Goal: Information Seeking & Learning: Learn about a topic

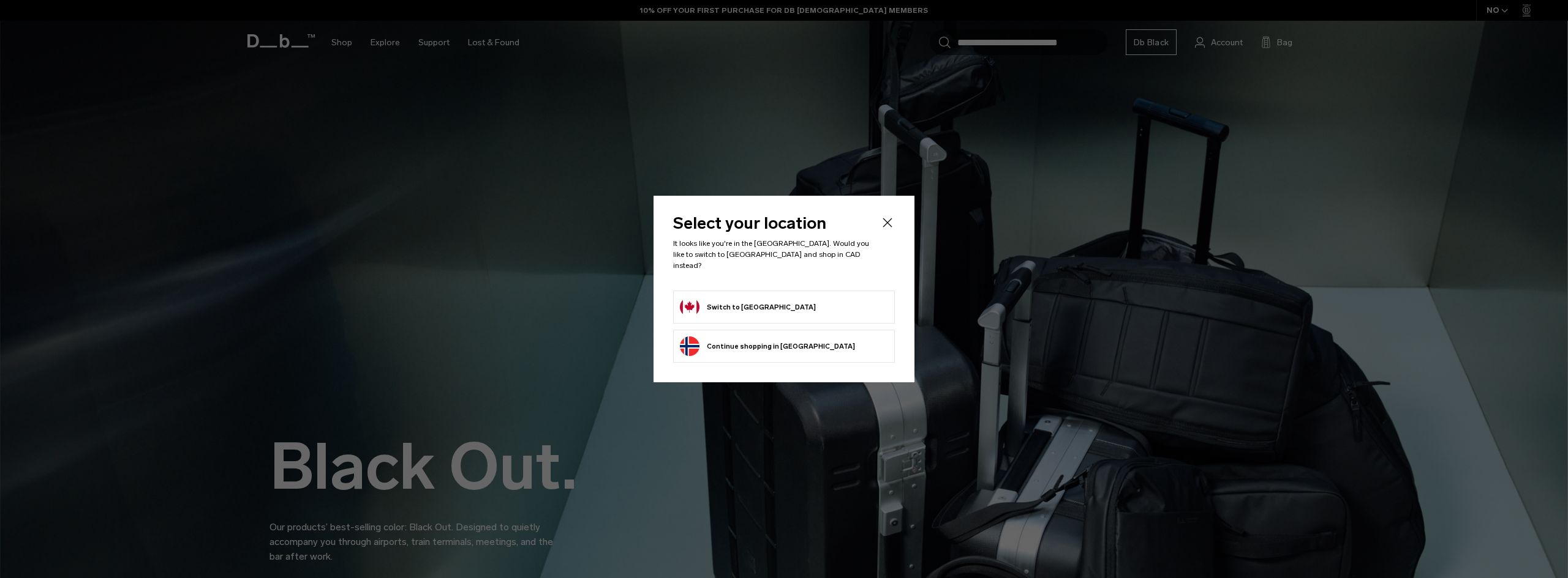
click at [758, 306] on button "Switch to Canada" at bounding box center [747, 307] width 136 height 19
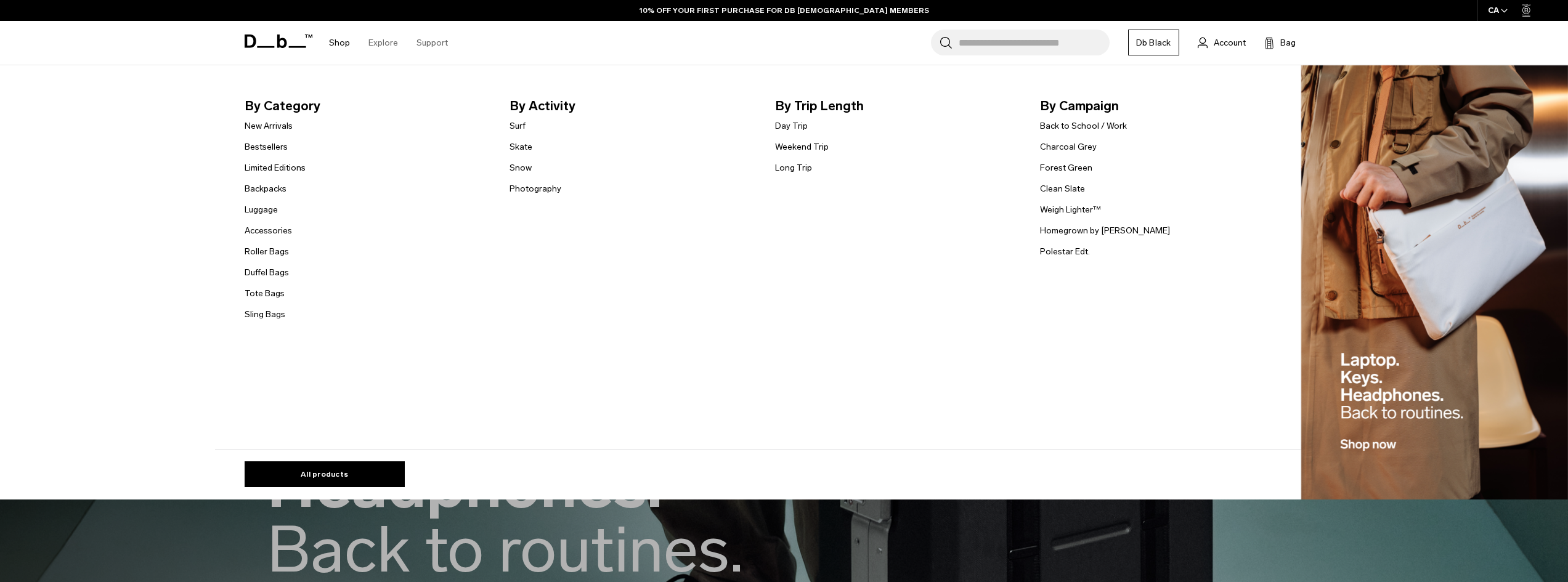
click at [271, 307] on li "Sling Bags" at bounding box center [274, 314] width 61 height 15
click at [267, 314] on link "Sling Bags" at bounding box center [265, 315] width 41 height 13
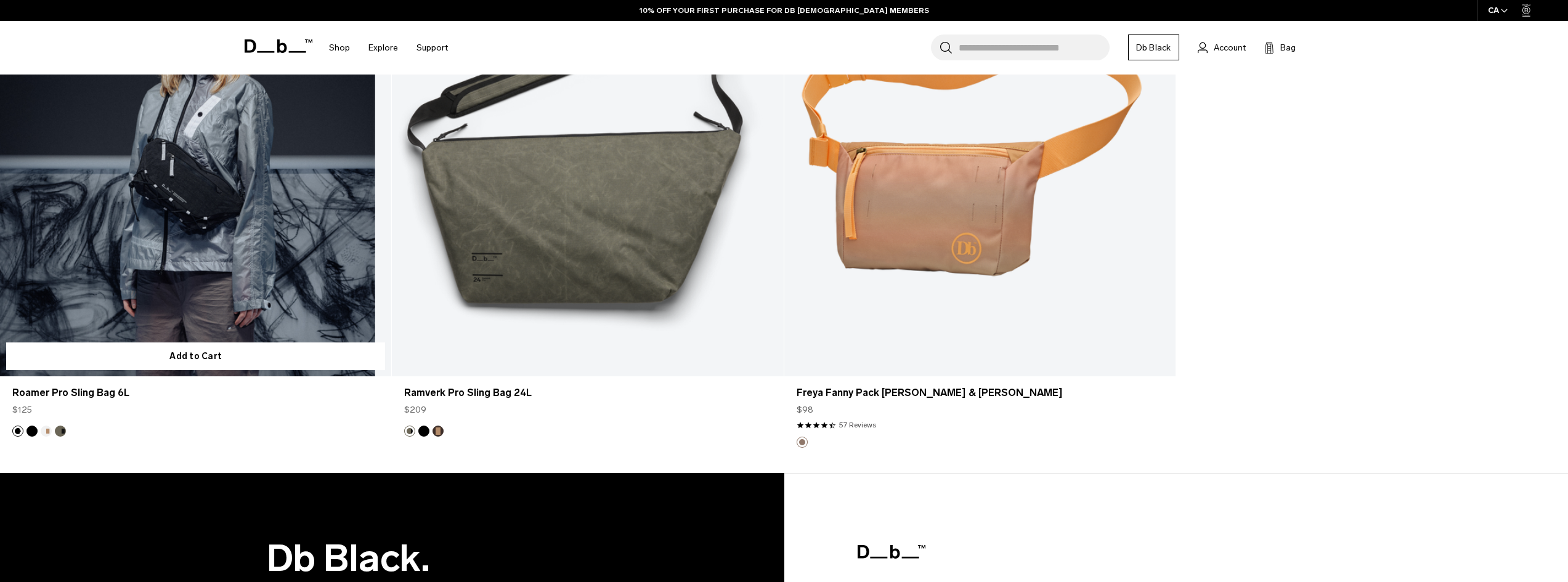
scroll to position [4210, 0]
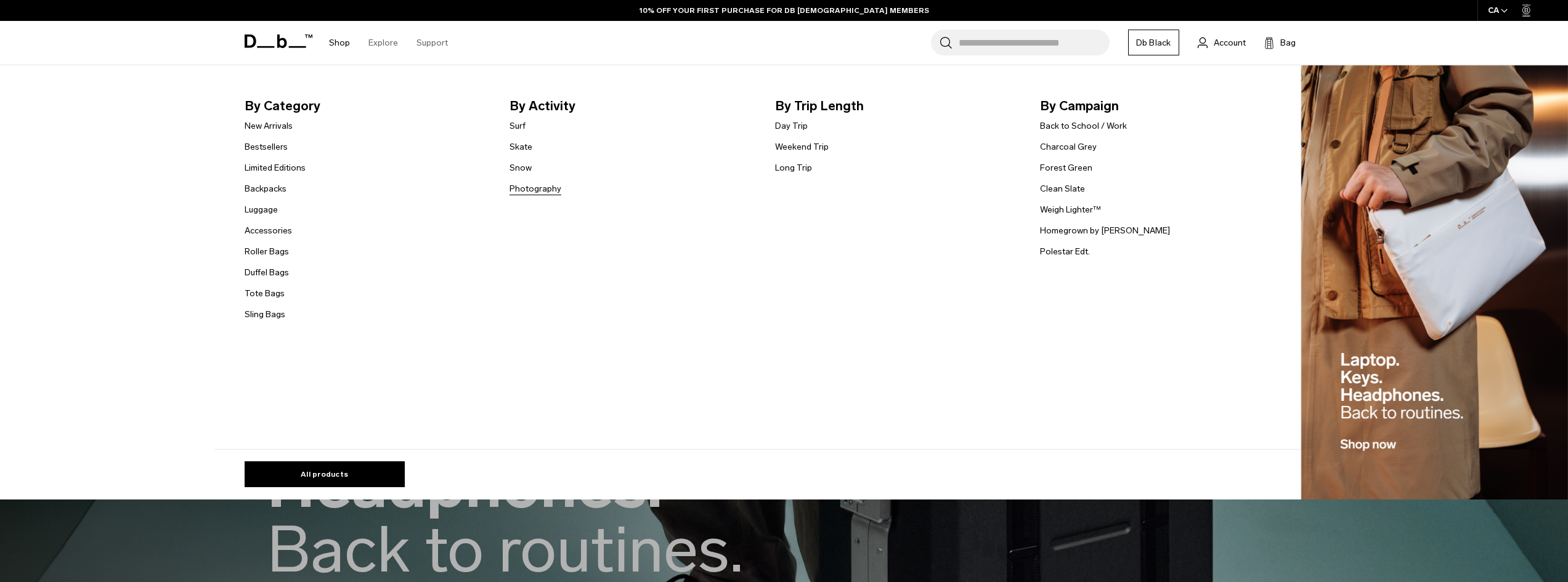
click at [533, 185] on link "Photography" at bounding box center [535, 189] width 52 height 13
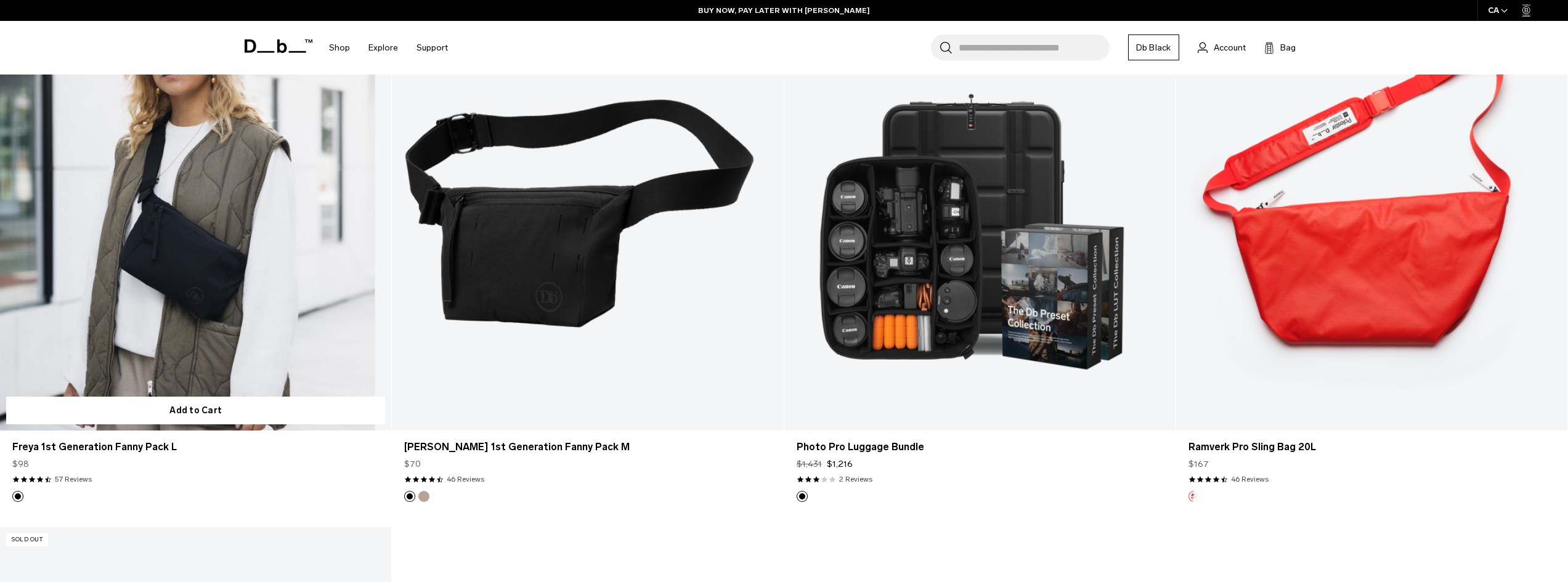
scroll to position [3673, 0]
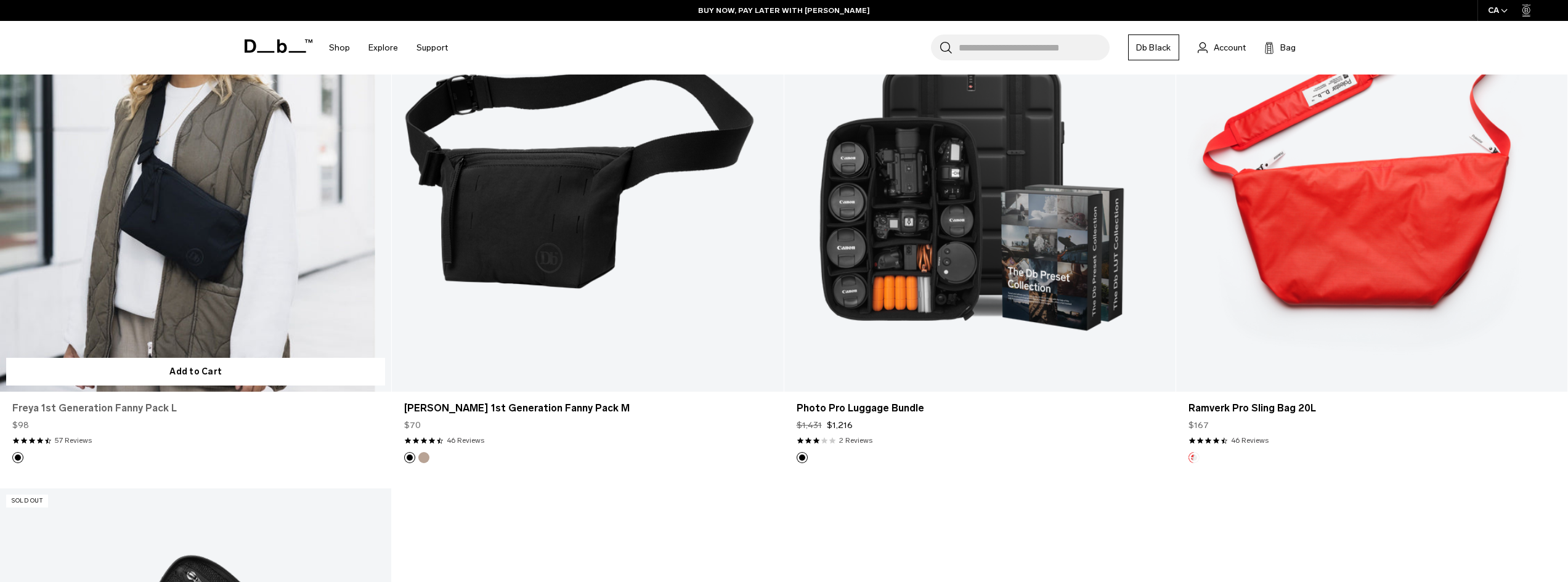
click at [125, 406] on link "Freya 1st Generation Fanny Pack L" at bounding box center [195, 408] width 366 height 15
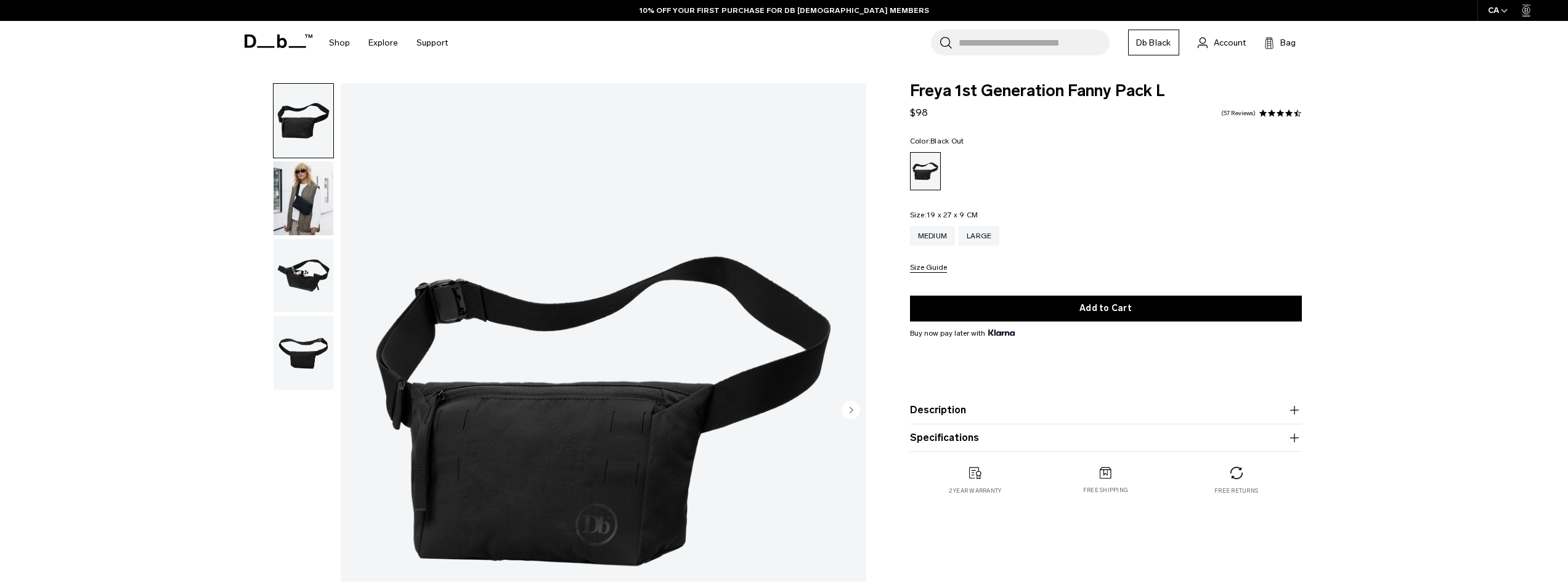
click at [299, 199] on img "button" at bounding box center [303, 198] width 60 height 74
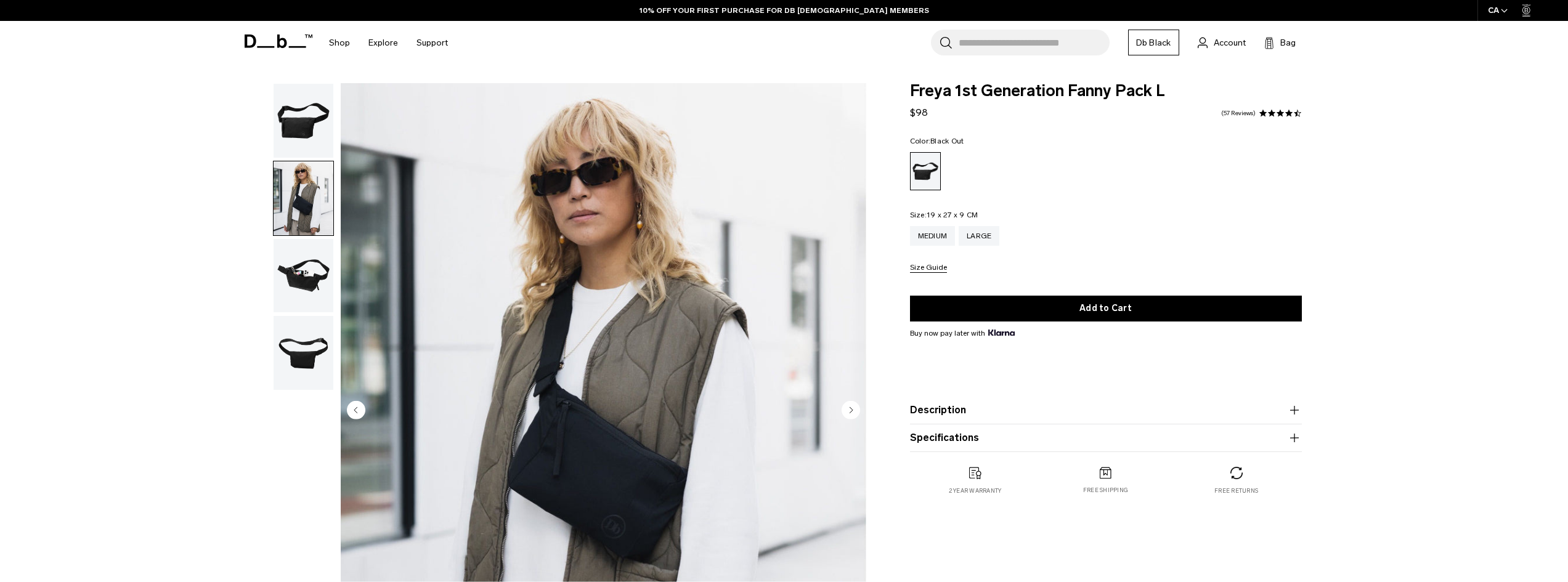
click at [306, 279] on img "button" at bounding box center [303, 275] width 60 height 74
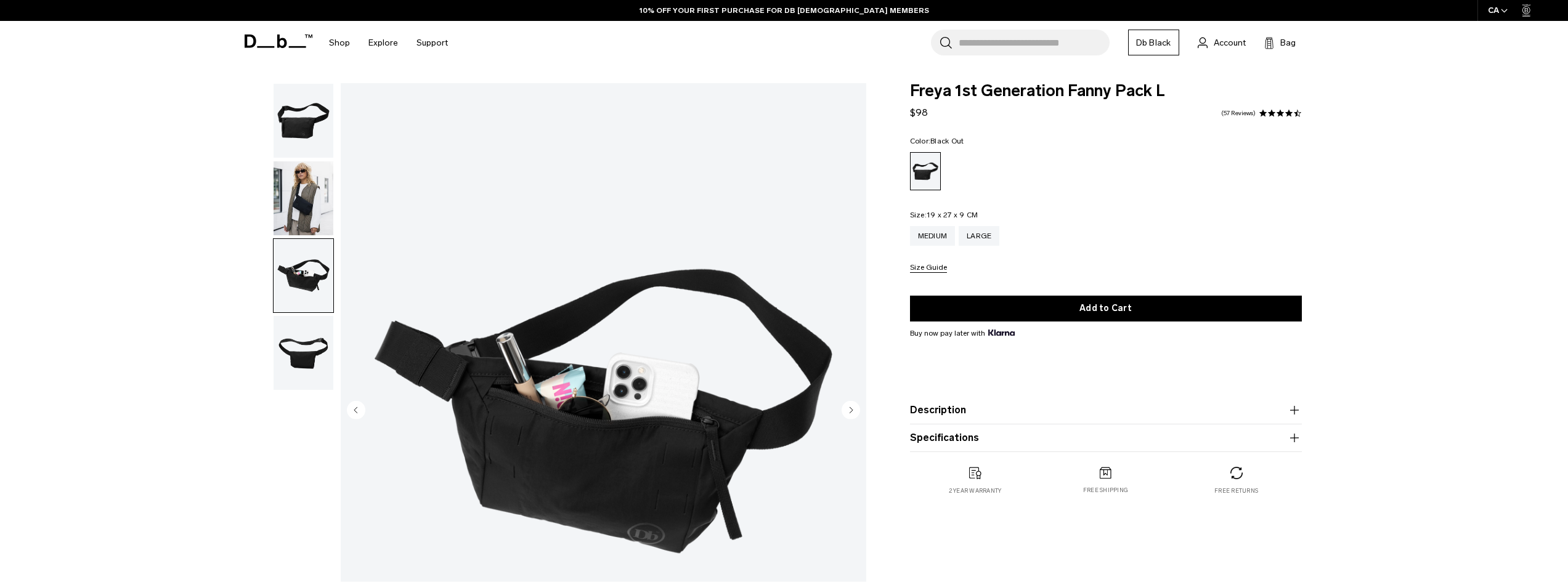
click at [309, 340] on img "button" at bounding box center [303, 353] width 60 height 74
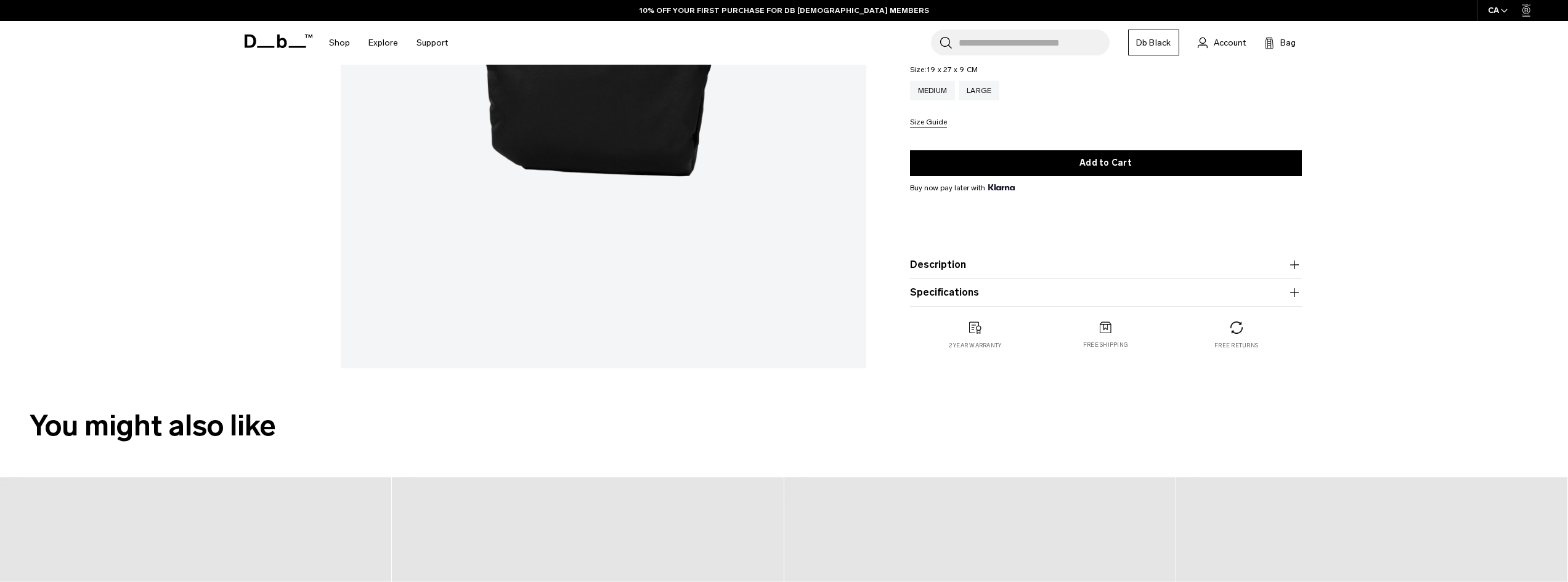
scroll to position [308, 0]
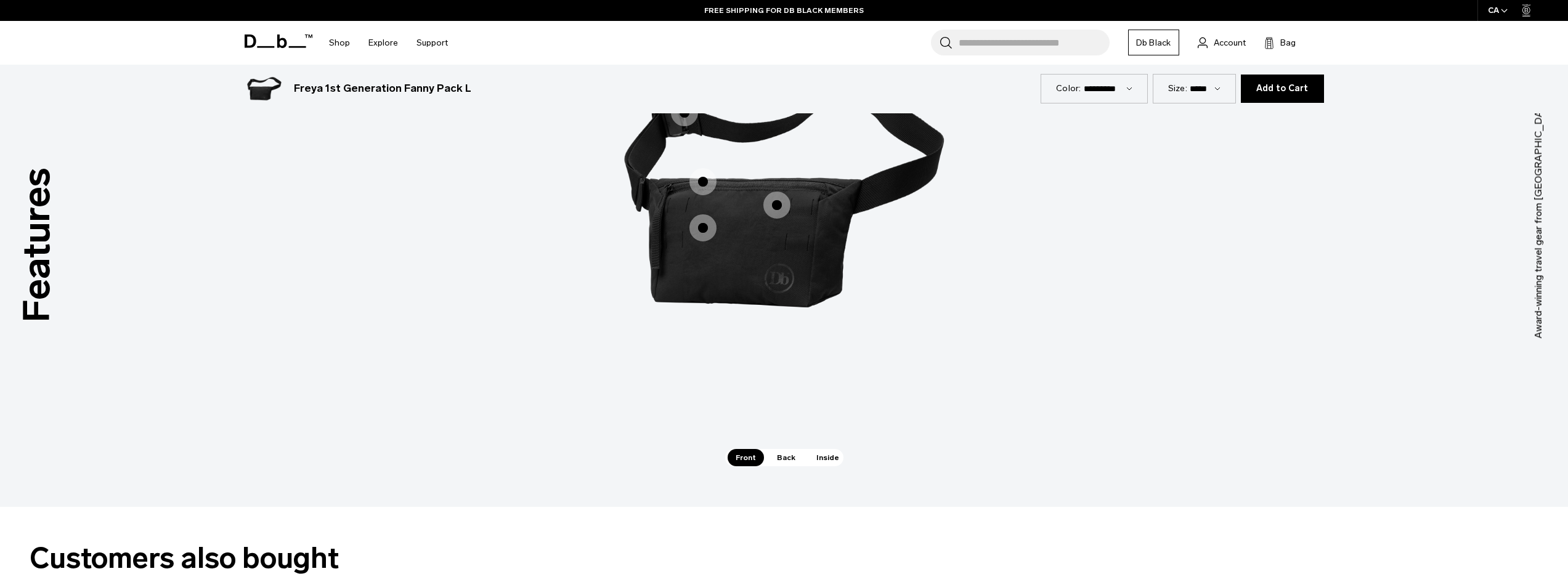
scroll to position [1848, 0]
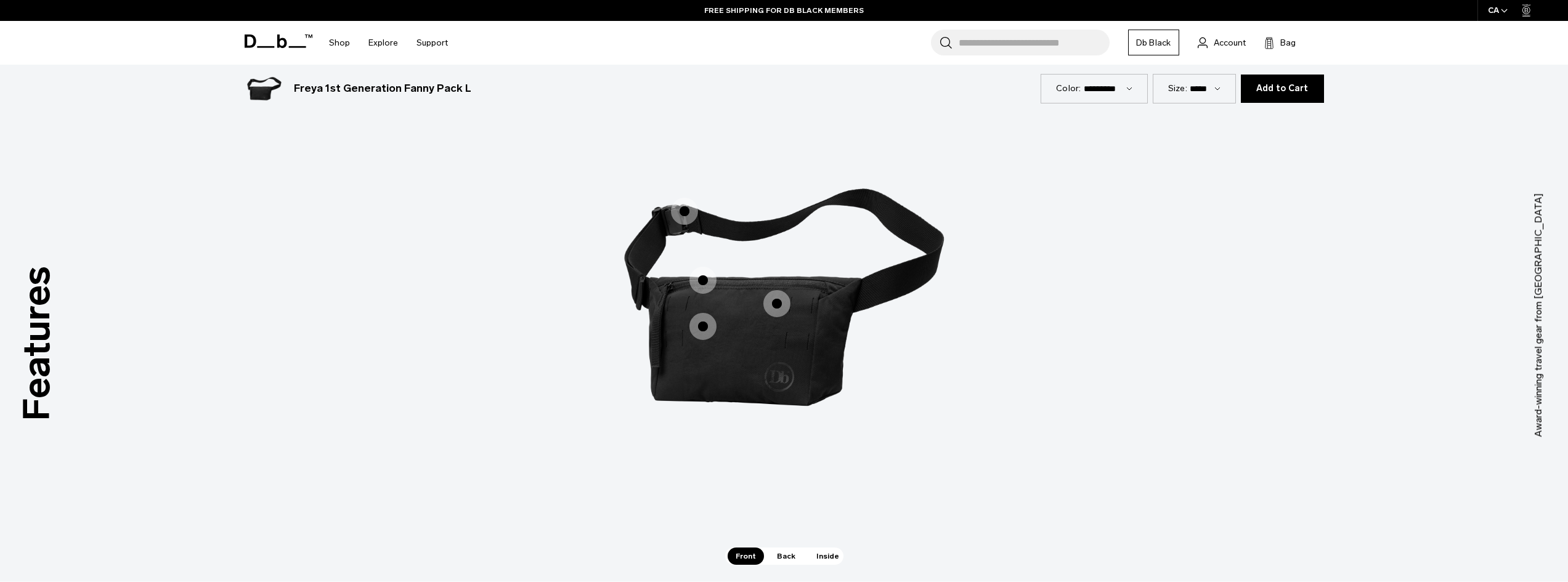
click at [790, 553] on span "Back" at bounding box center [786, 556] width 35 height 17
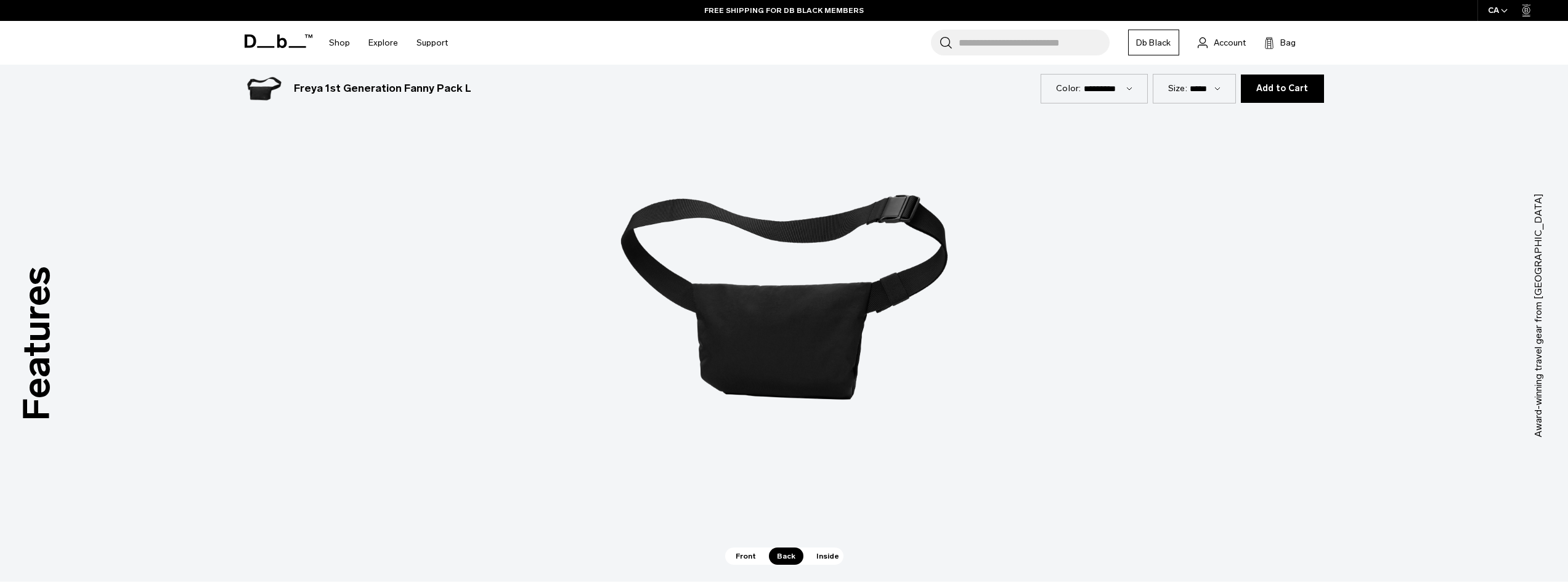
click at [820, 554] on span "Inside" at bounding box center [828, 556] width 39 height 17
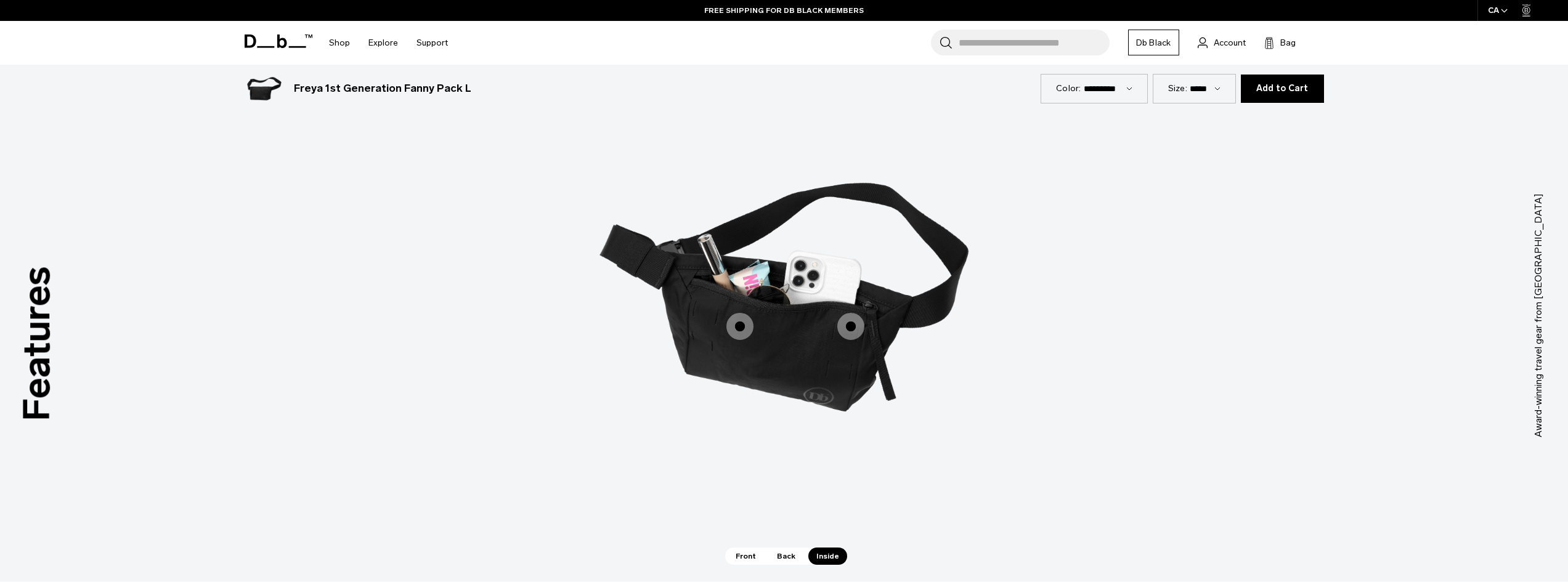
click at [853, 324] on span "3 / 3" at bounding box center [851, 326] width 27 height 27
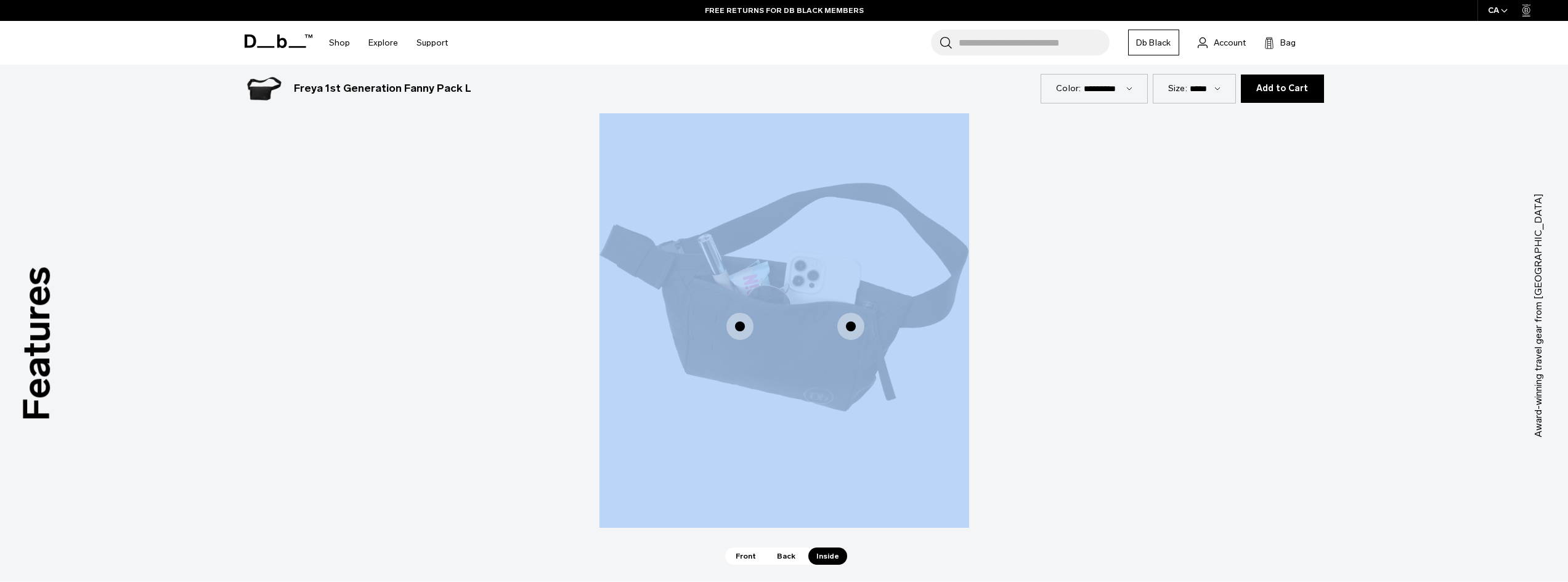
drag, startPoint x: 730, startPoint y: 332, endPoint x: 734, endPoint y: 400, distance: 68.1
click at [732, 403] on div "Internal Organization Internal Organization Sunglasses Slot Sunglasses Slot" at bounding box center [784, 298] width 370 height 463
click at [735, 332] on span "3 / 3" at bounding box center [739, 326] width 27 height 27
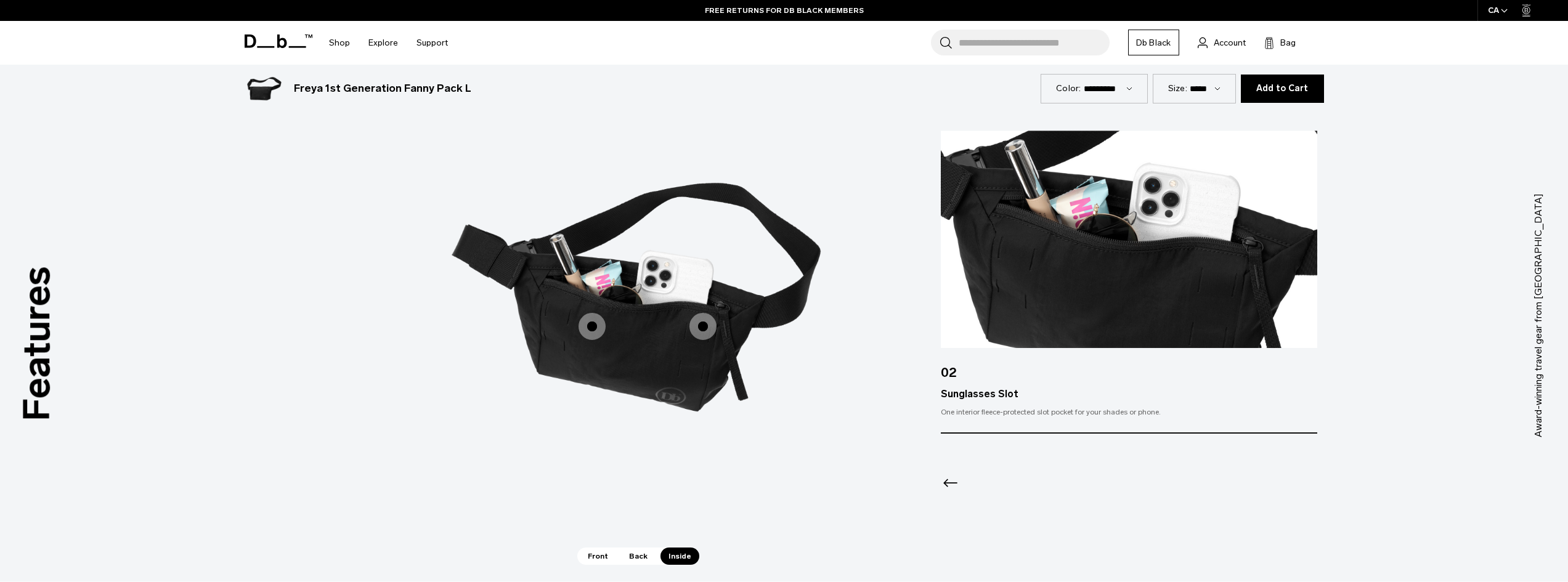
click at [700, 318] on span "3 / 3" at bounding box center [703, 326] width 27 height 27
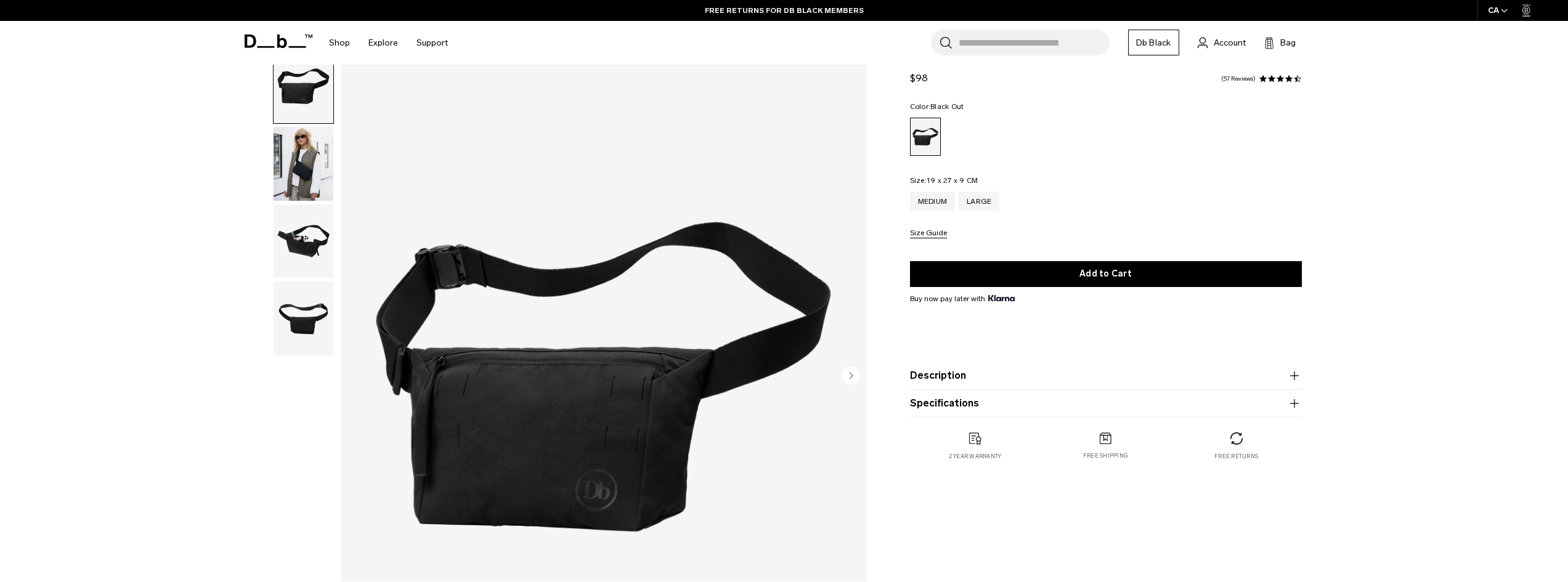
scroll to position [0, 0]
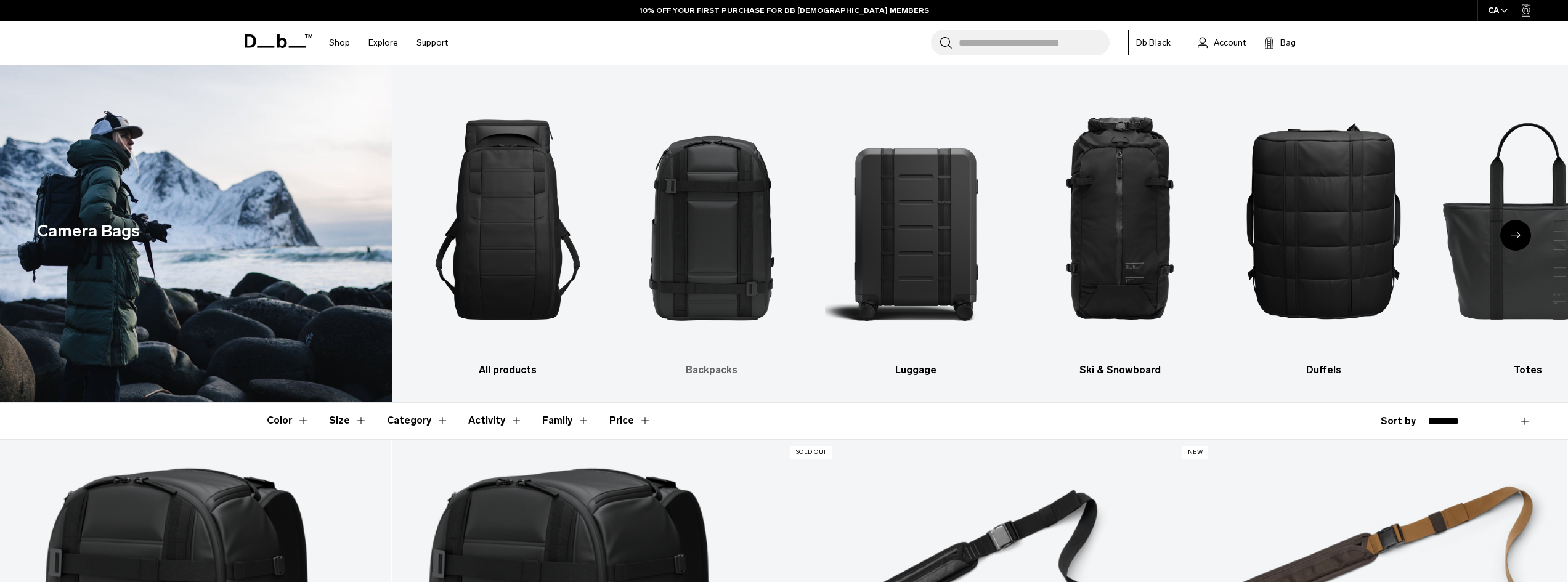
drag, startPoint x: 707, startPoint y: 430, endPoint x: 641, endPoint y: 191, distance: 247.9
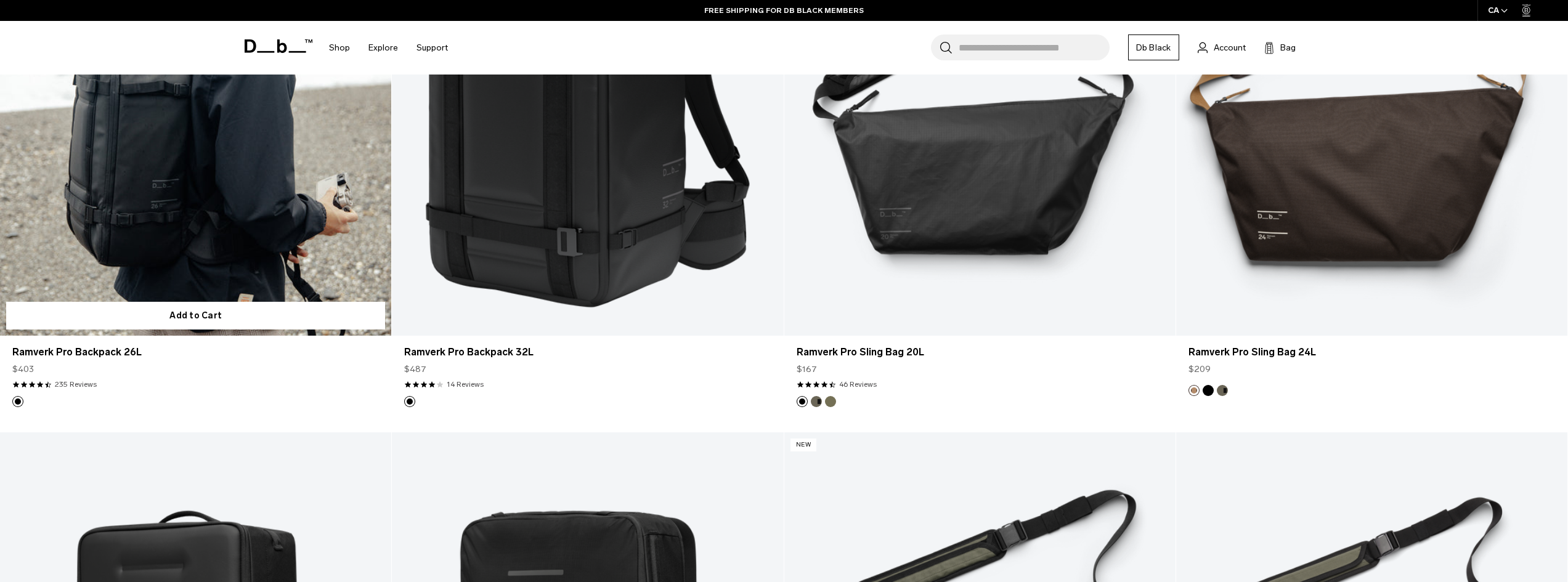
scroll to position [411, 0]
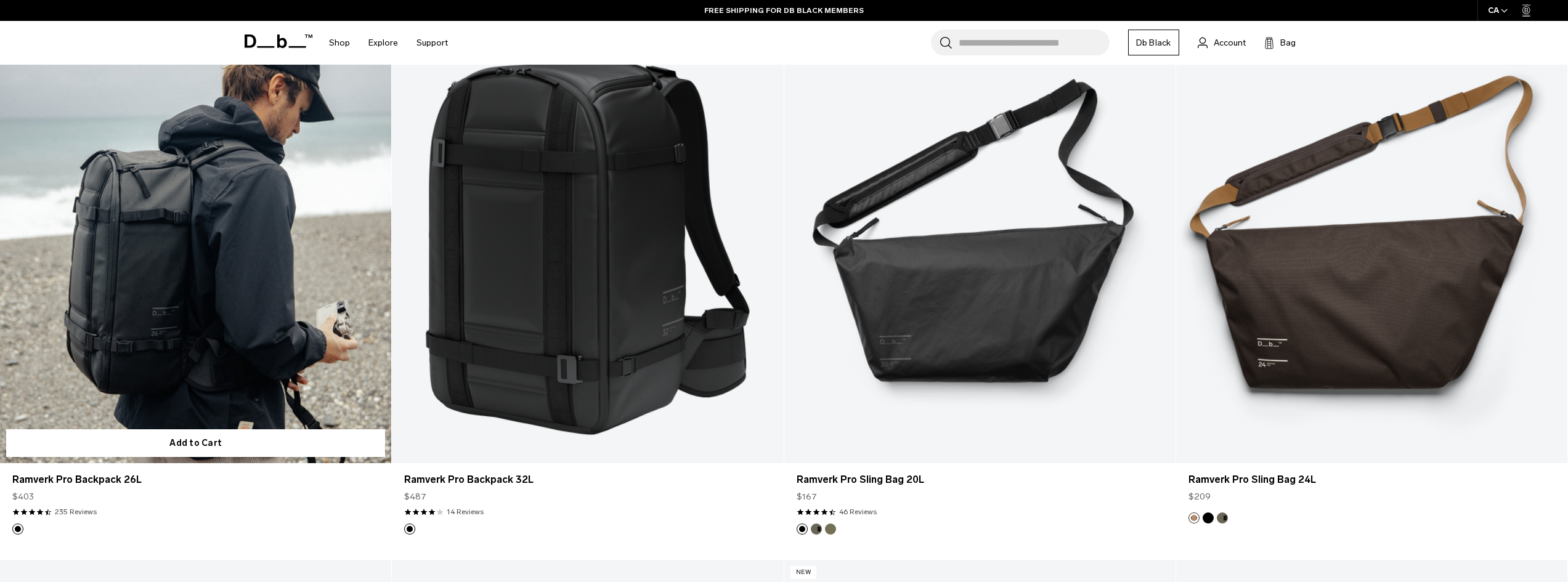
click at [207, 308] on link "Ramverk Pro Backpack 26L" at bounding box center [195, 246] width 391 height 435
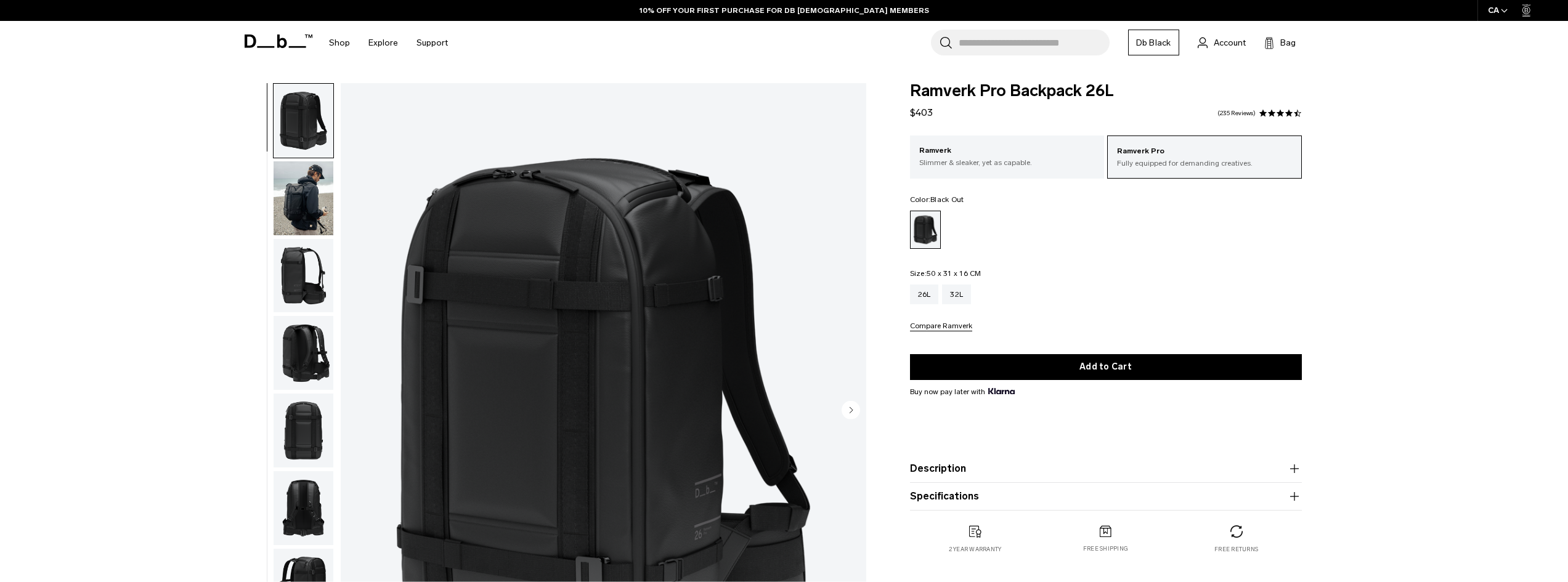
click at [296, 196] on img "button" at bounding box center [303, 198] width 60 height 74
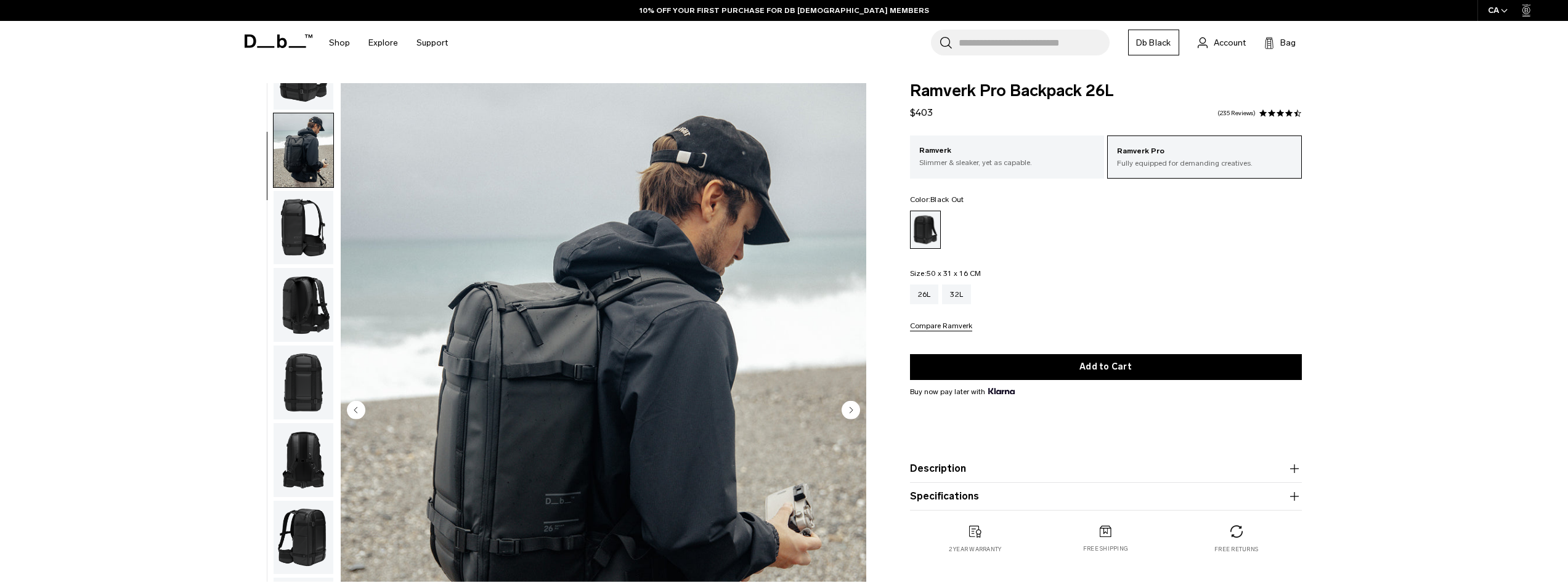
scroll to position [78, 0]
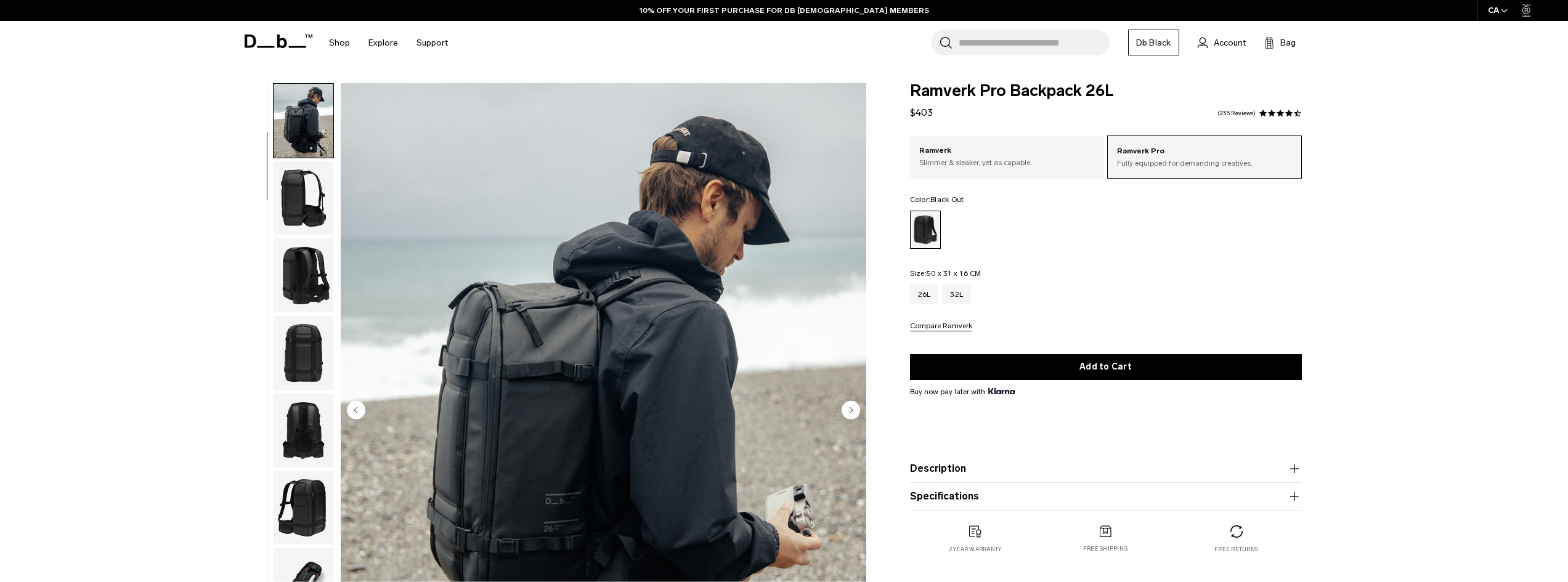
click at [340, 260] on img "2 / 13" at bounding box center [603, 411] width 526 height 656
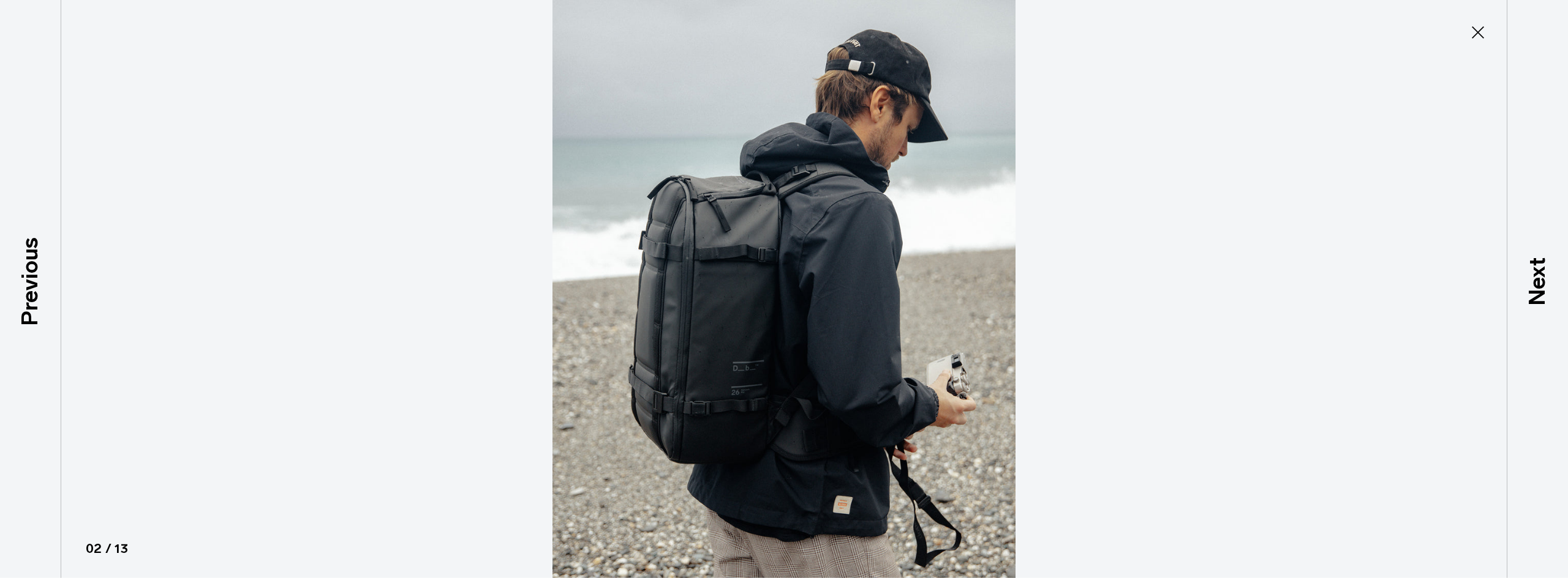
click at [1480, 34] on icon at bounding box center [1478, 33] width 19 height 19
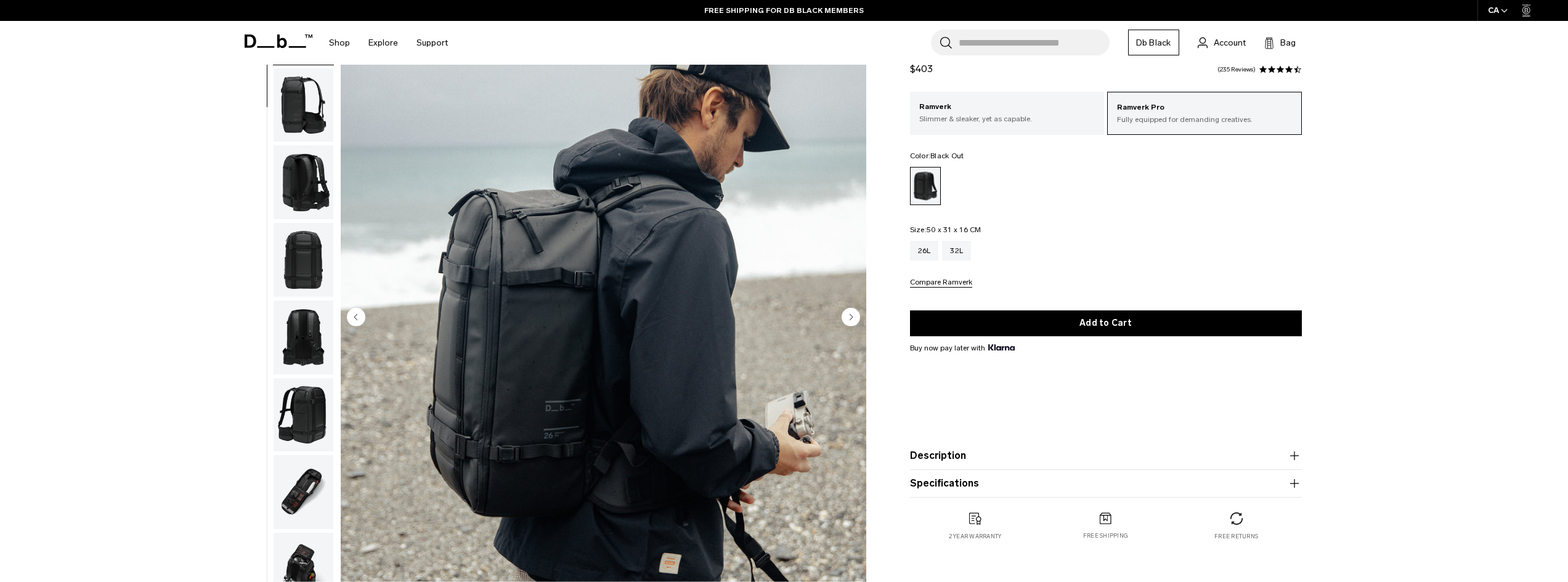
scroll to position [102, 0]
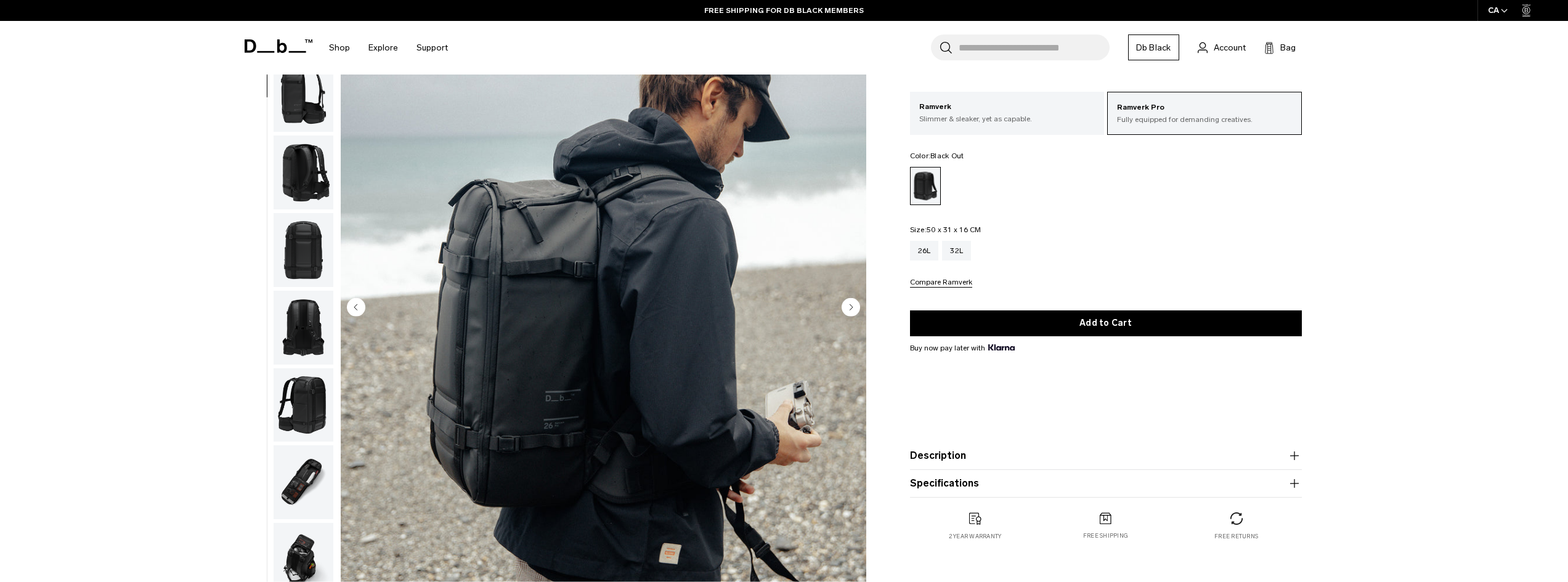
click at [313, 237] on img "button" at bounding box center [303, 250] width 60 height 74
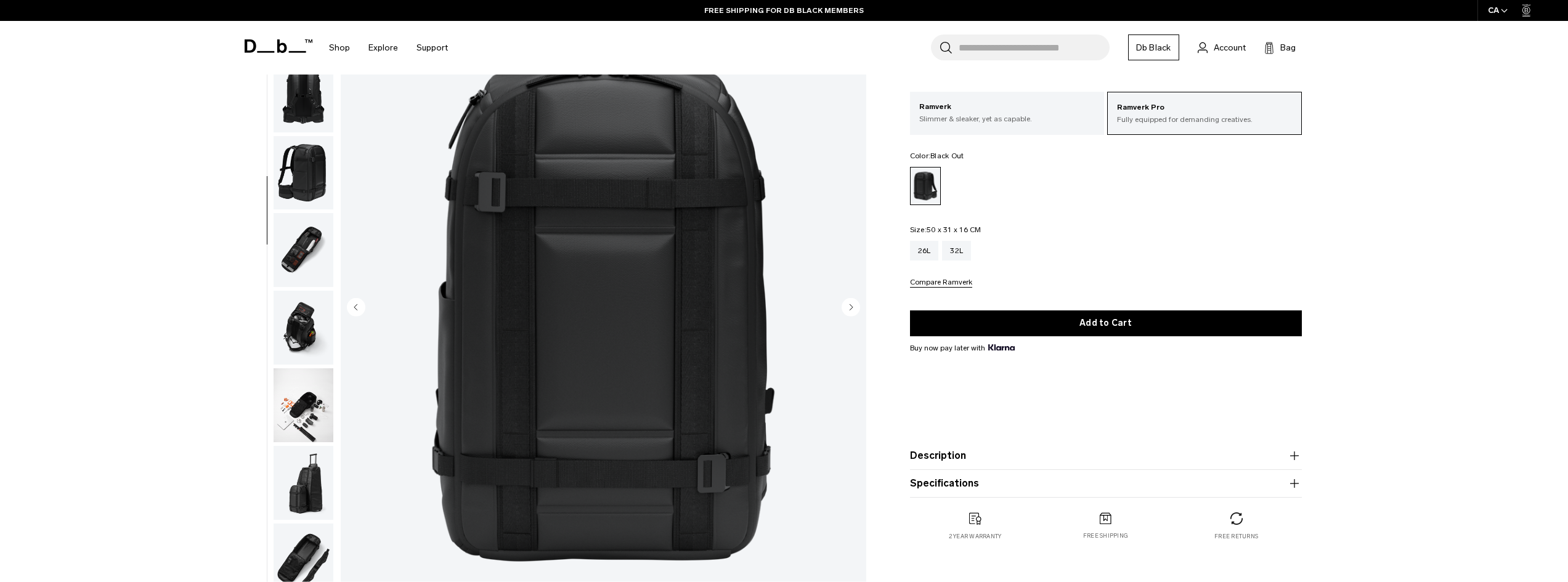
click at [305, 273] on img "button" at bounding box center [303, 250] width 60 height 74
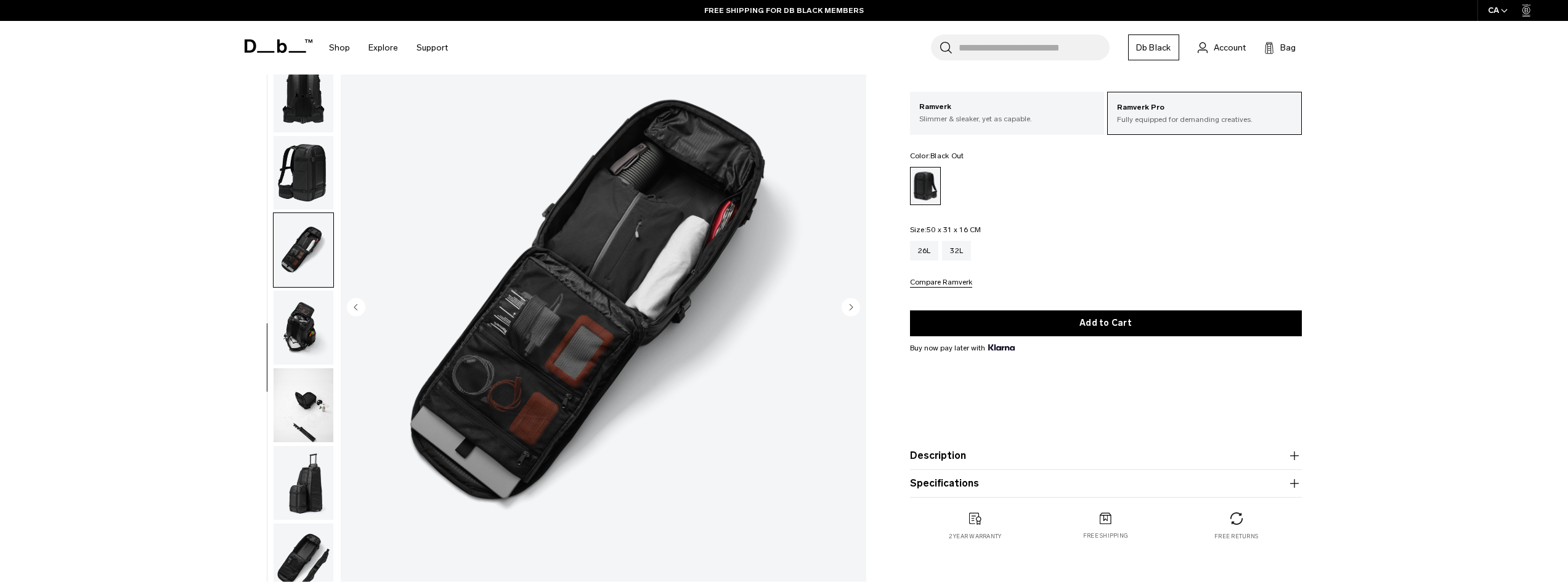
scroll to position [348, 0]
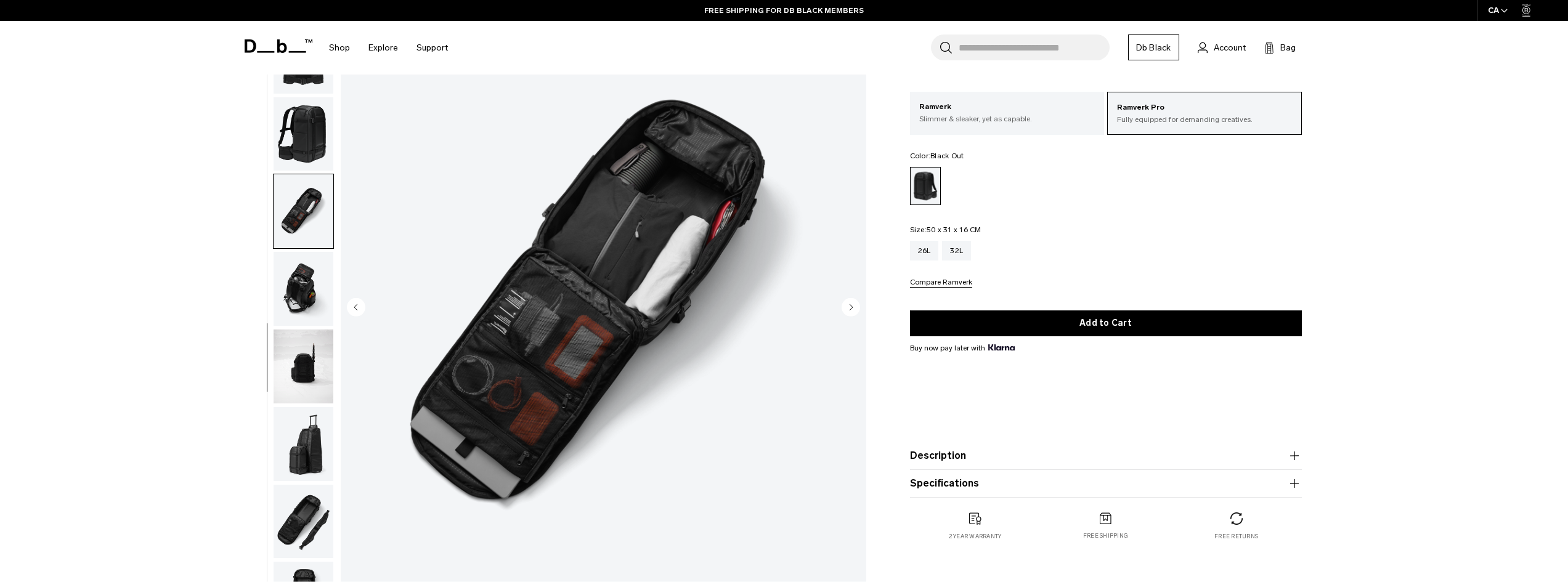
click at [313, 370] on img "button" at bounding box center [303, 366] width 60 height 74
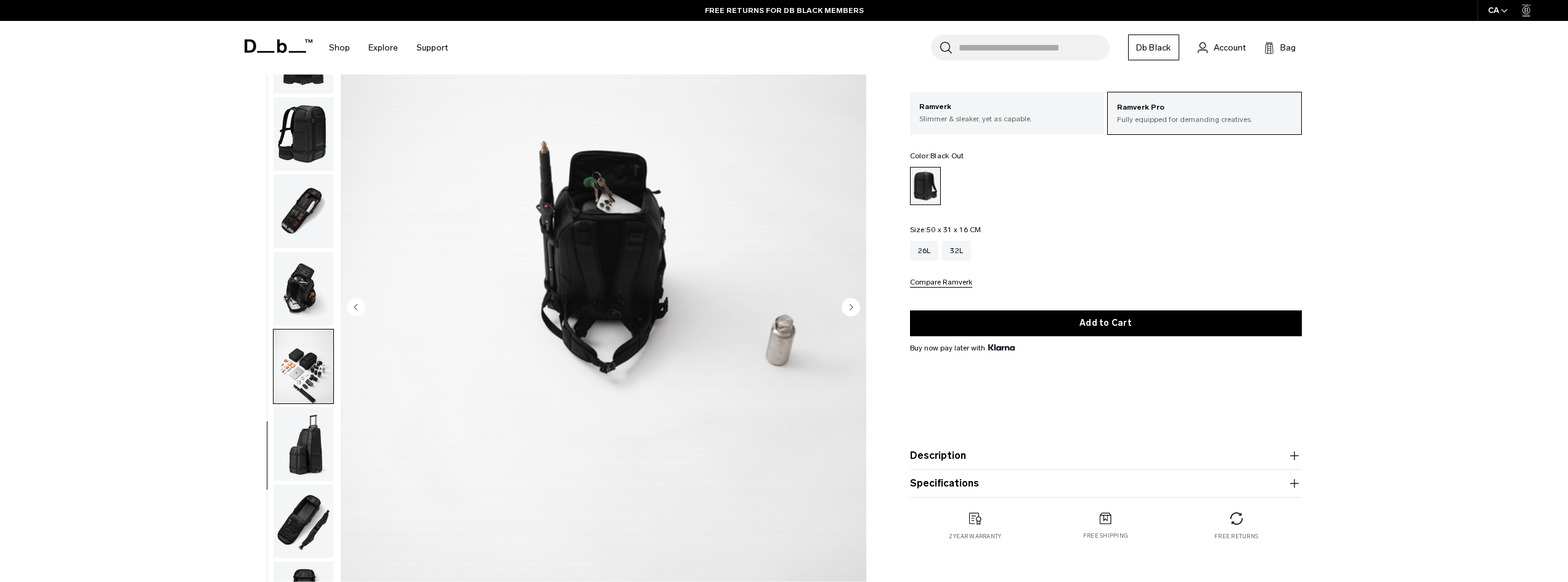
click at [313, 394] on img "button" at bounding box center [303, 366] width 60 height 74
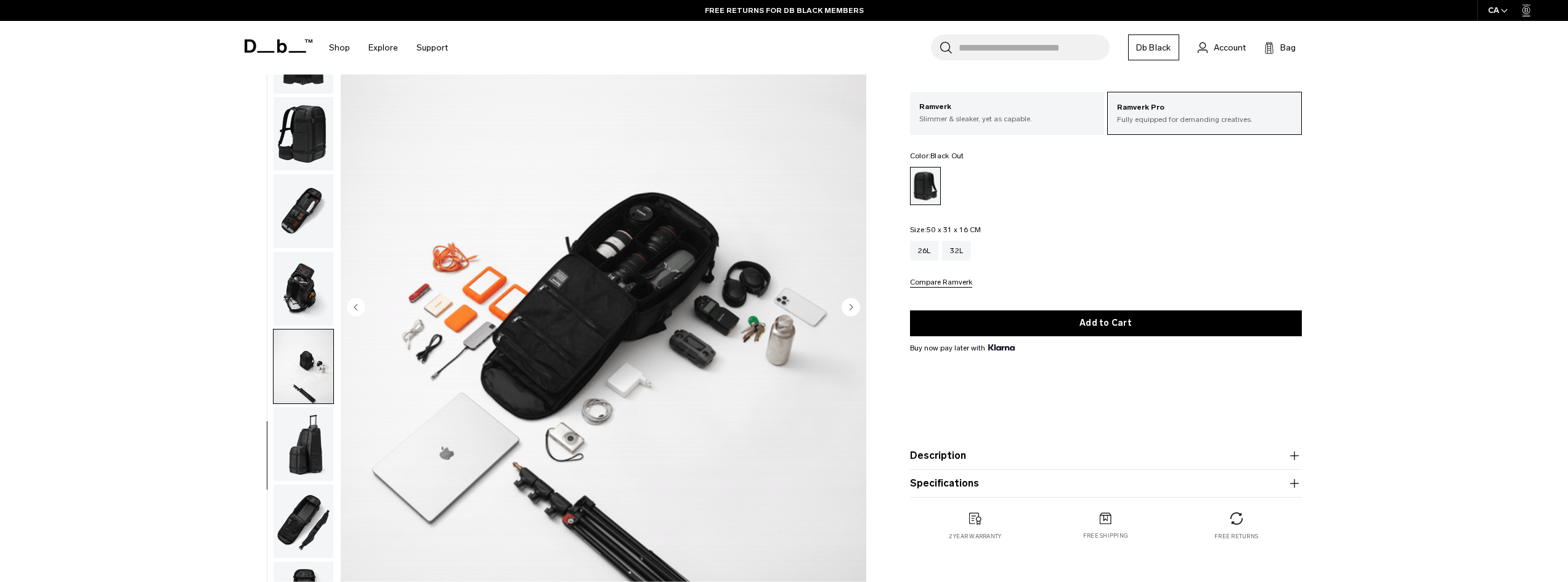
click at [319, 448] on img "button" at bounding box center [303, 444] width 60 height 74
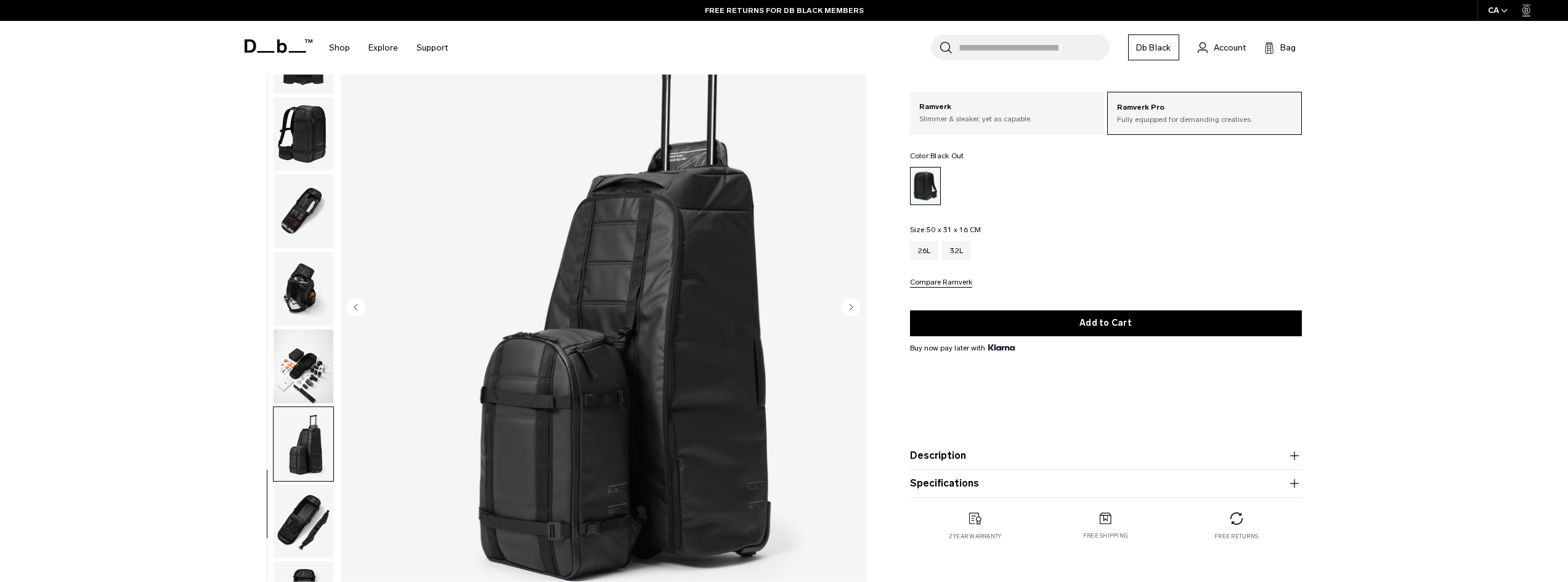
click at [310, 500] on img "button" at bounding box center [303, 521] width 60 height 74
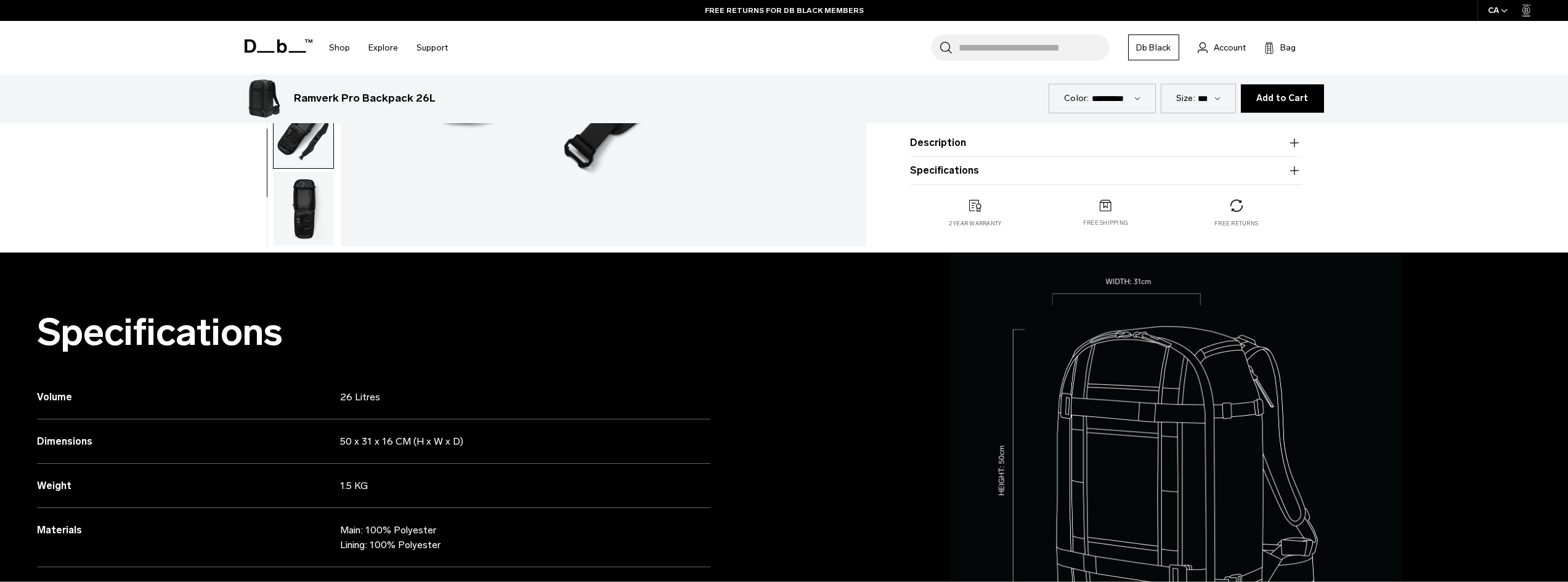
scroll to position [513, 0]
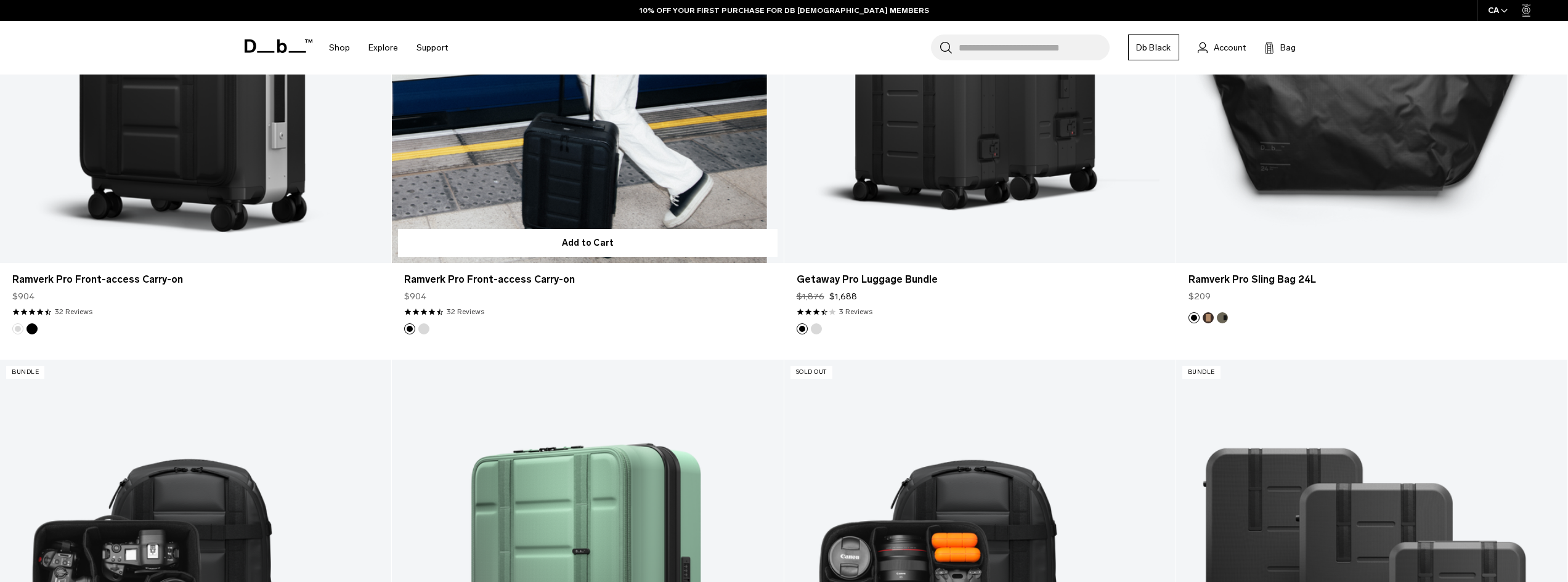
scroll to position [1842, 0]
